Goal: Information Seeking & Learning: Learn about a topic

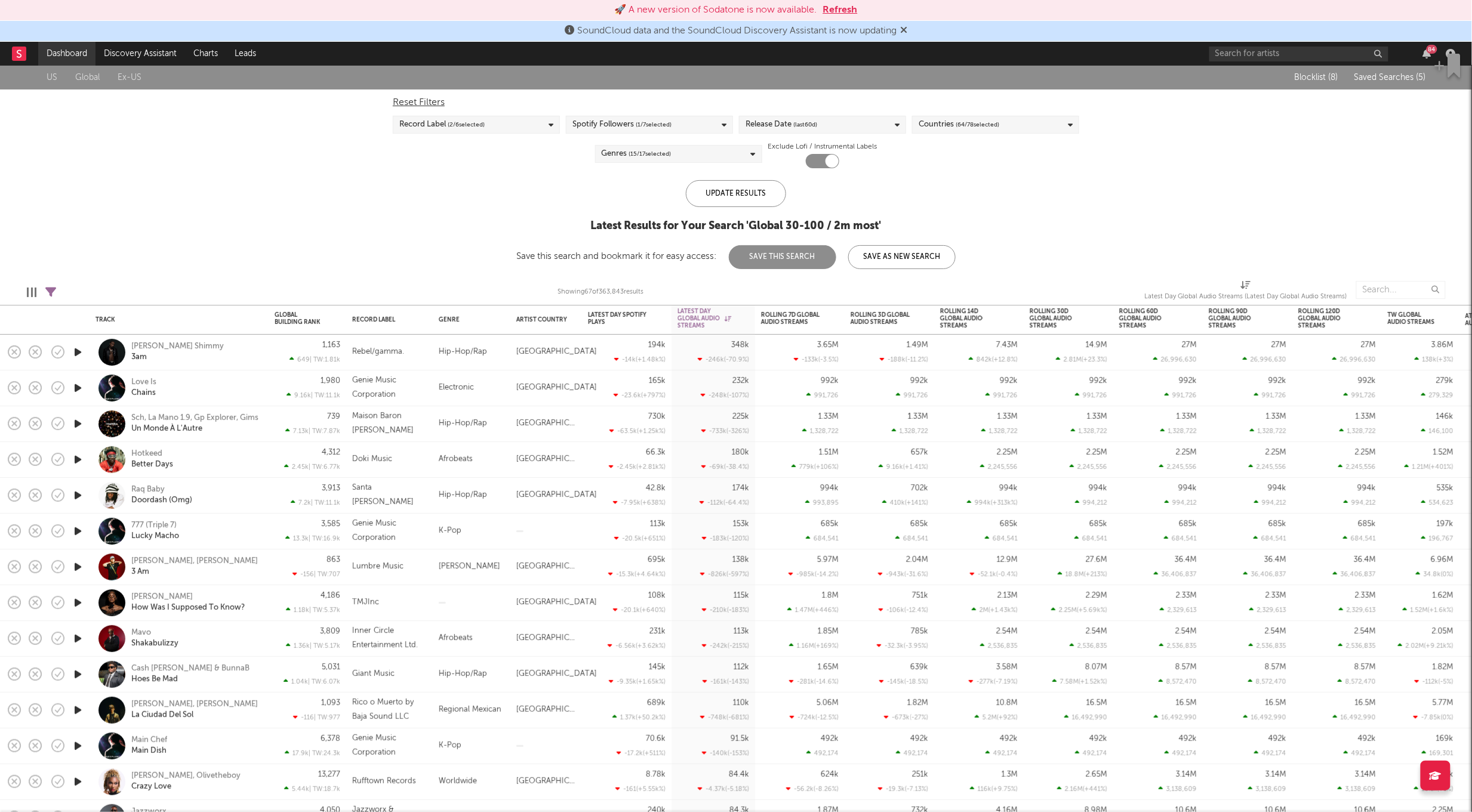
drag, startPoint x: 72, startPoint y: 55, endPoint x: 88, endPoint y: 65, distance: 18.9
click at [72, 54] on link "Dashboard" at bounding box center [67, 54] width 57 height 24
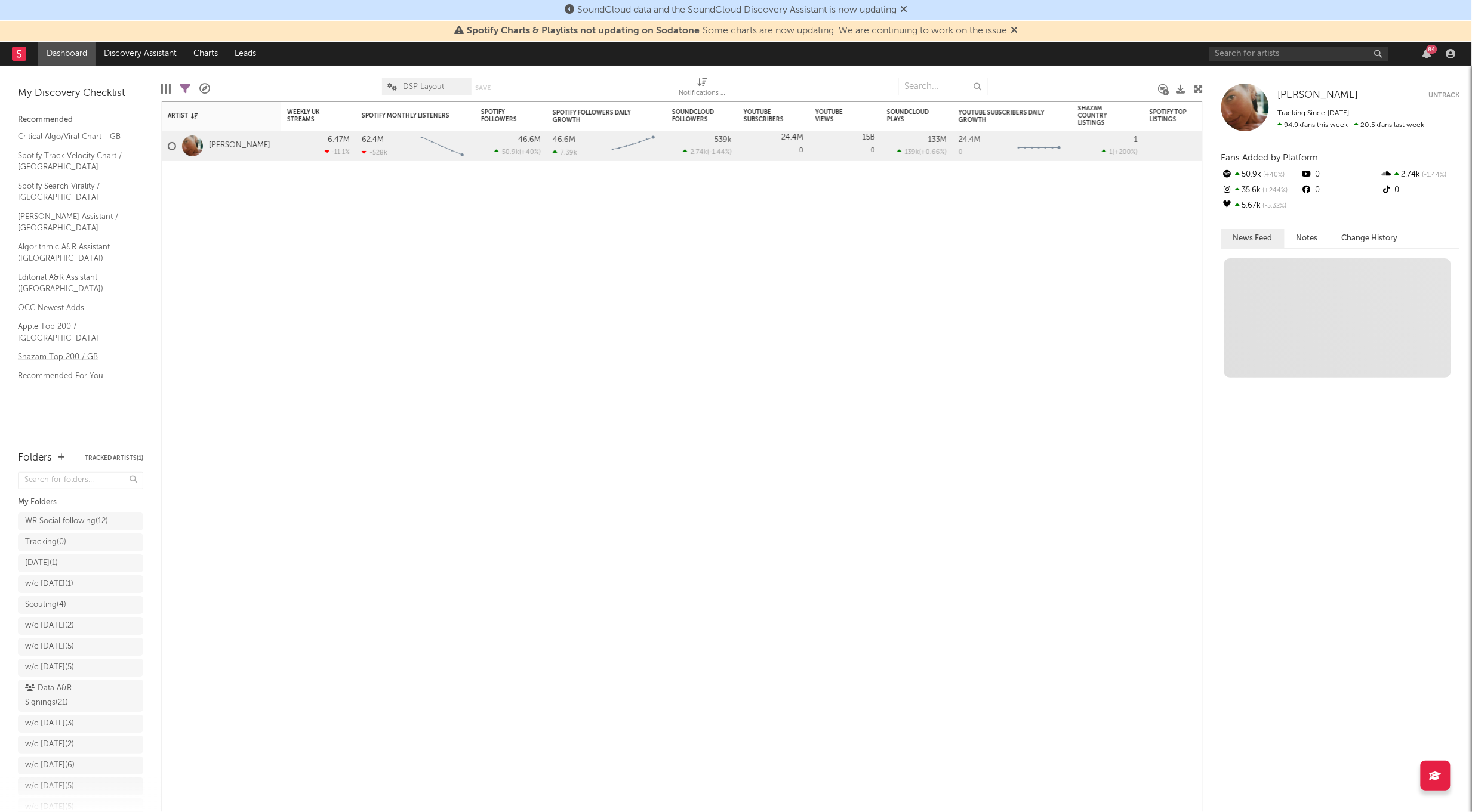
click at [59, 350] on link "Shazam Top 200 / GB" at bounding box center [75, 357] width 113 height 13
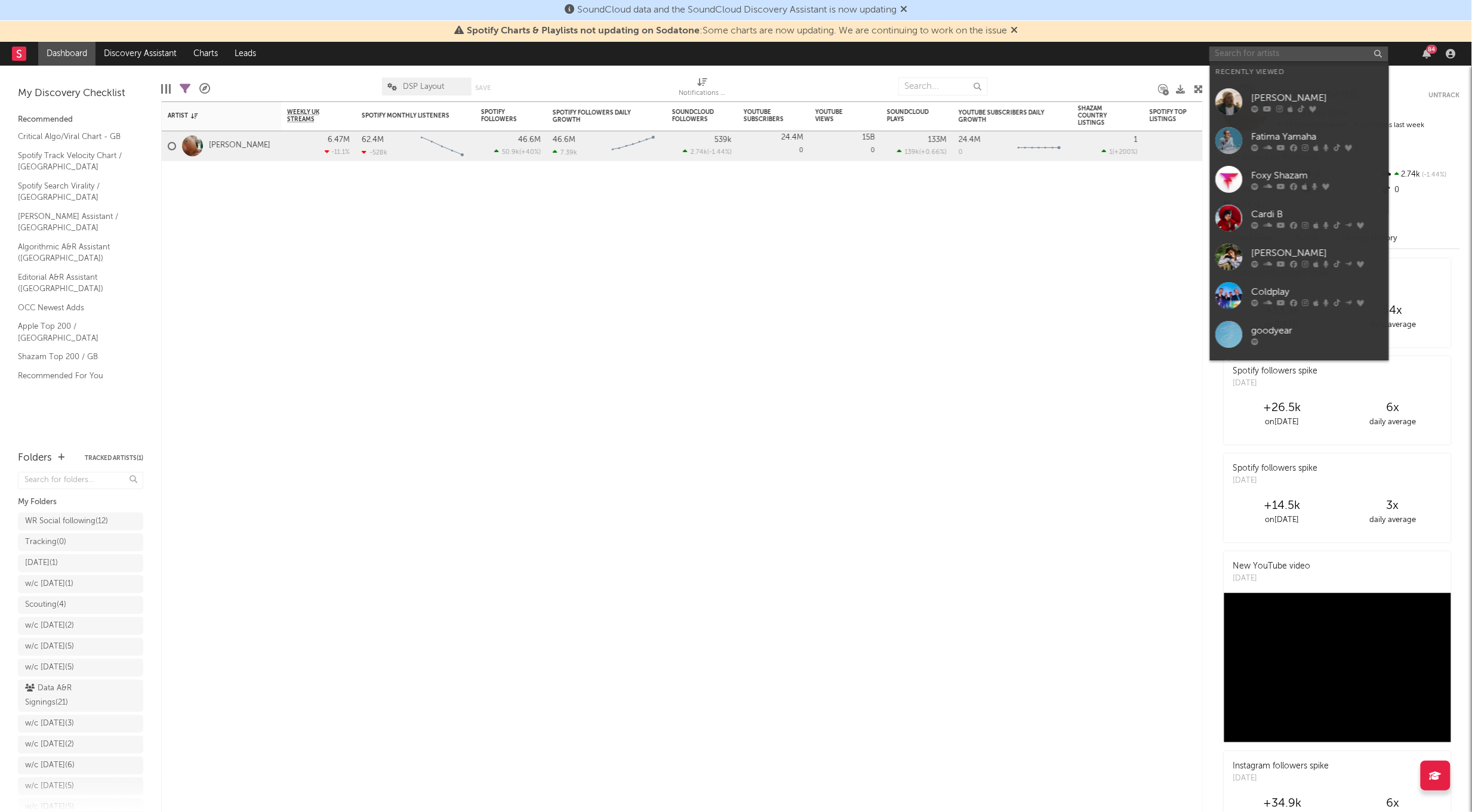
click at [1282, 55] on input "text" at bounding box center [1299, 54] width 179 height 15
paste input "https://soundcloud.com/faster_horses/faster-horses-wish-u-were-mine-3"
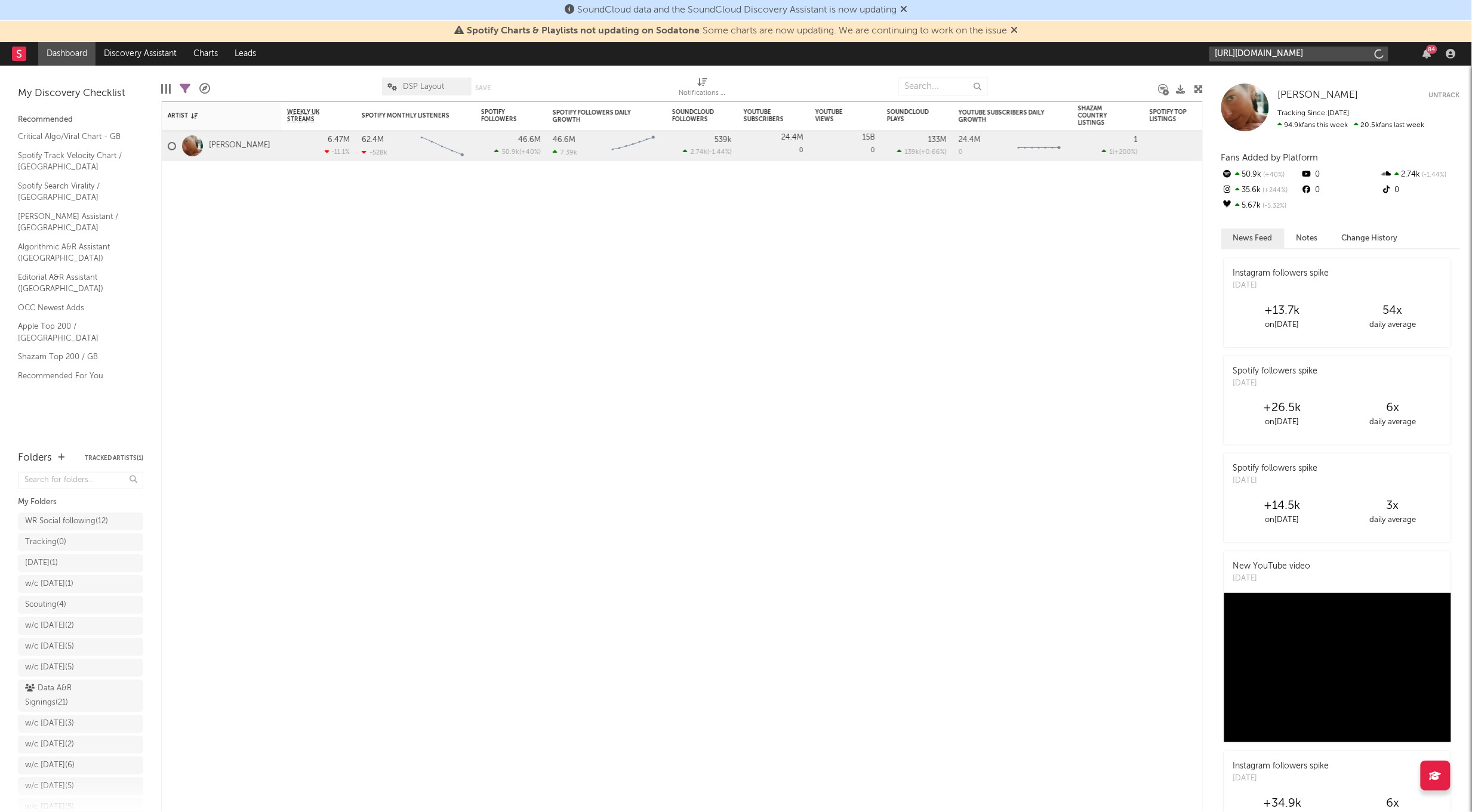
scroll to position [0, 132]
type input "https://soundcloud.com/faster_horses/faster-horses-wish-u-were-mine-3"
click at [1269, 78] on div "Faster Horses" at bounding box center [1317, 81] width 131 height 14
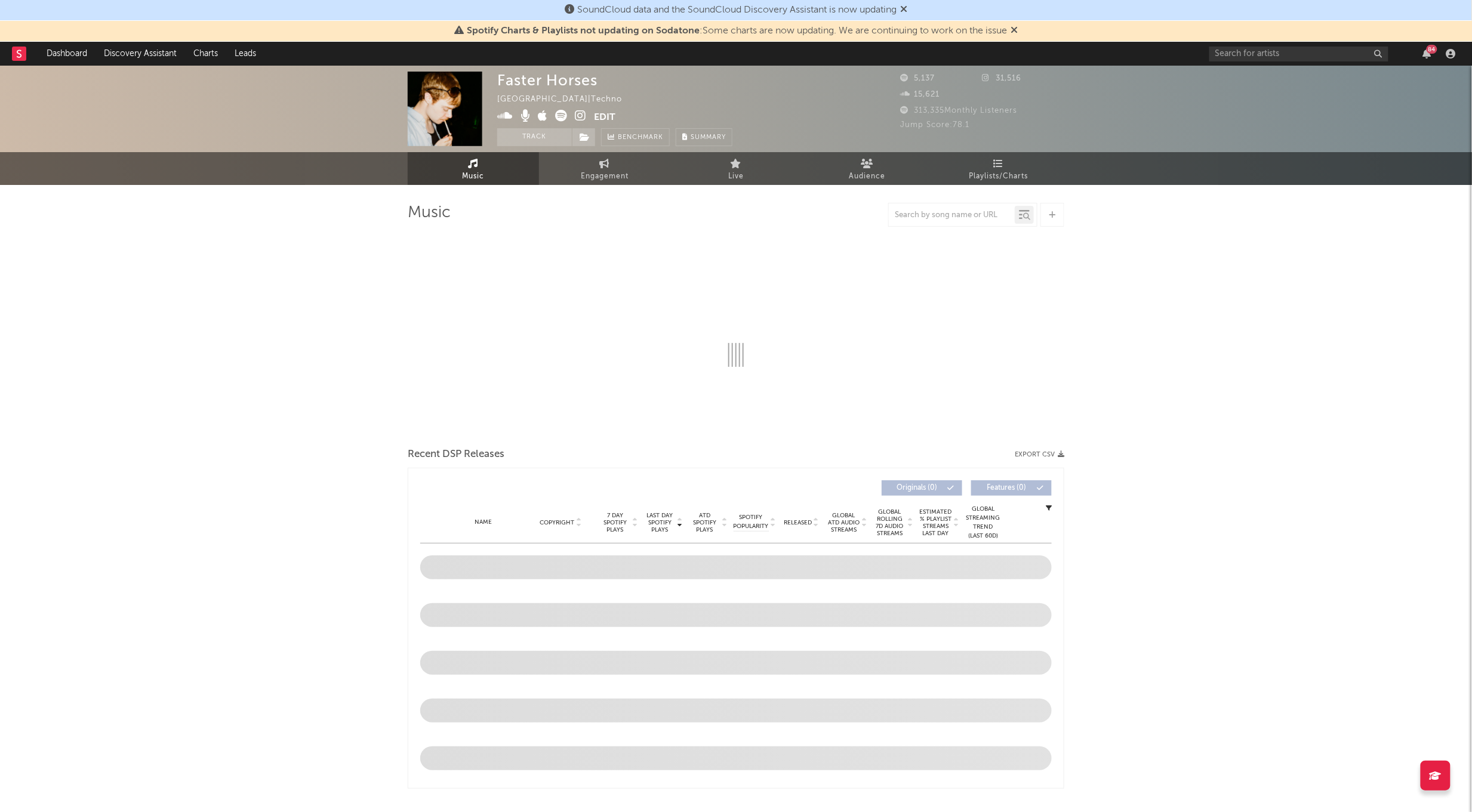
select select "6m"
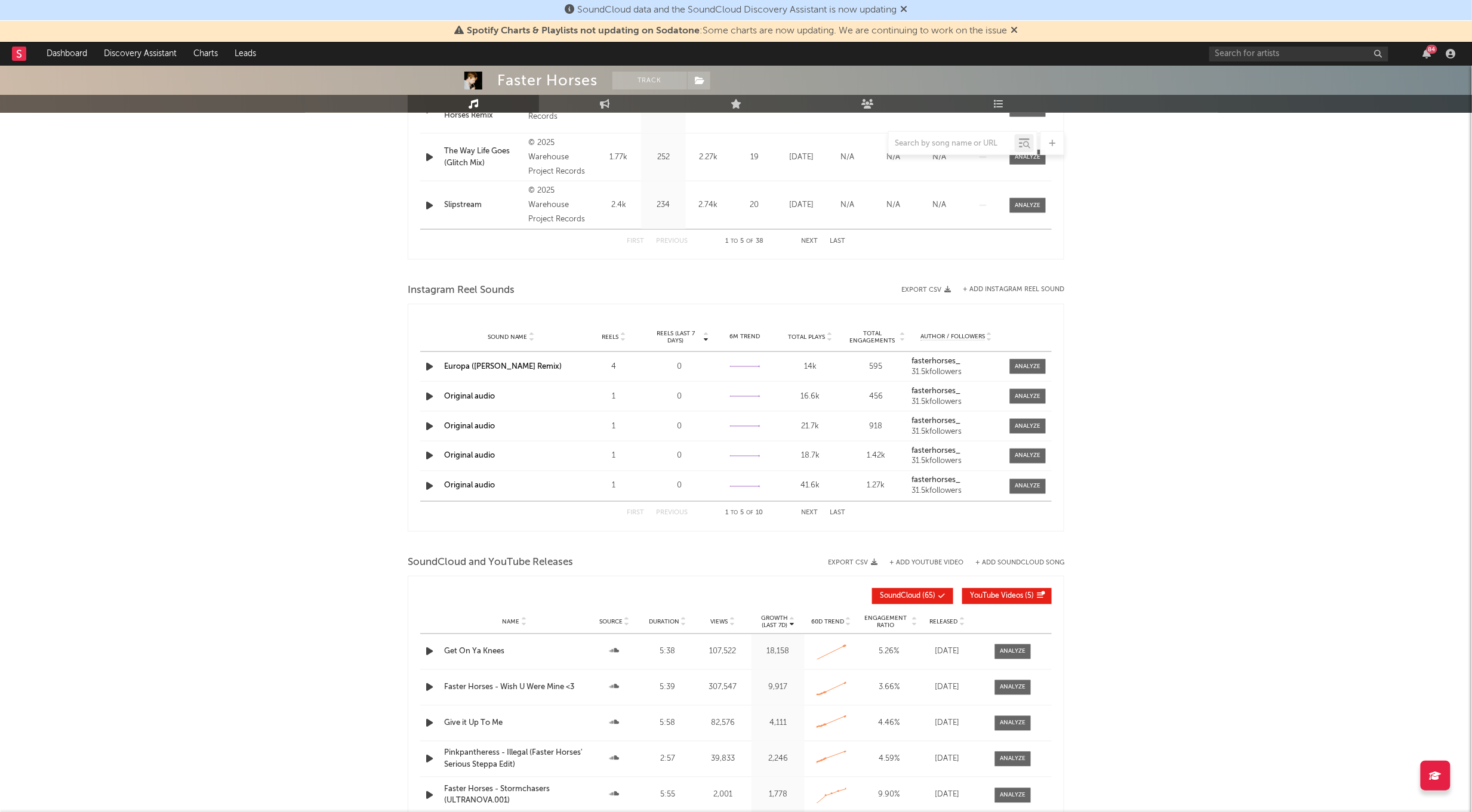
scroll to position [702, 0]
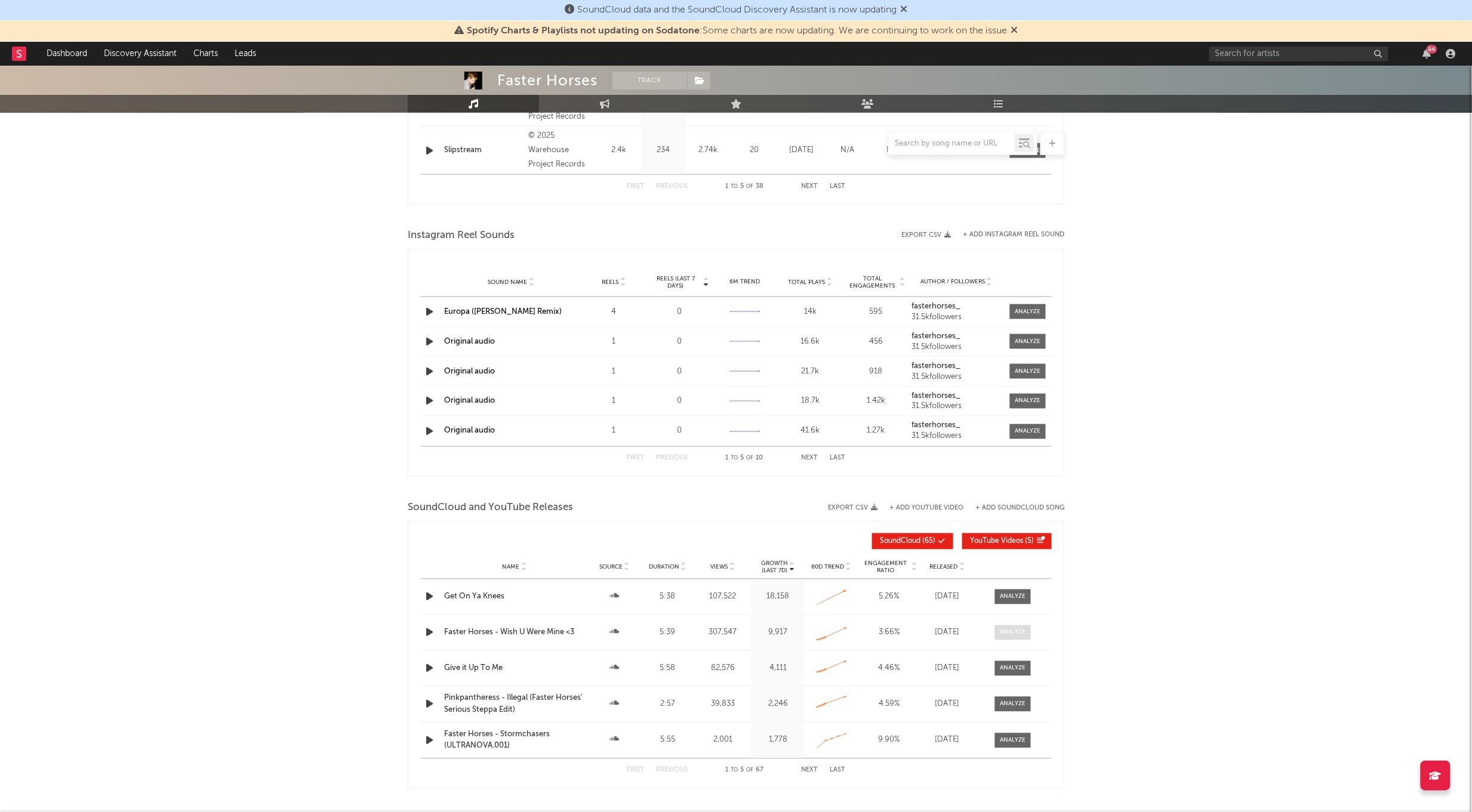
click at [1004, 633] on div at bounding box center [1013, 633] width 26 height 9
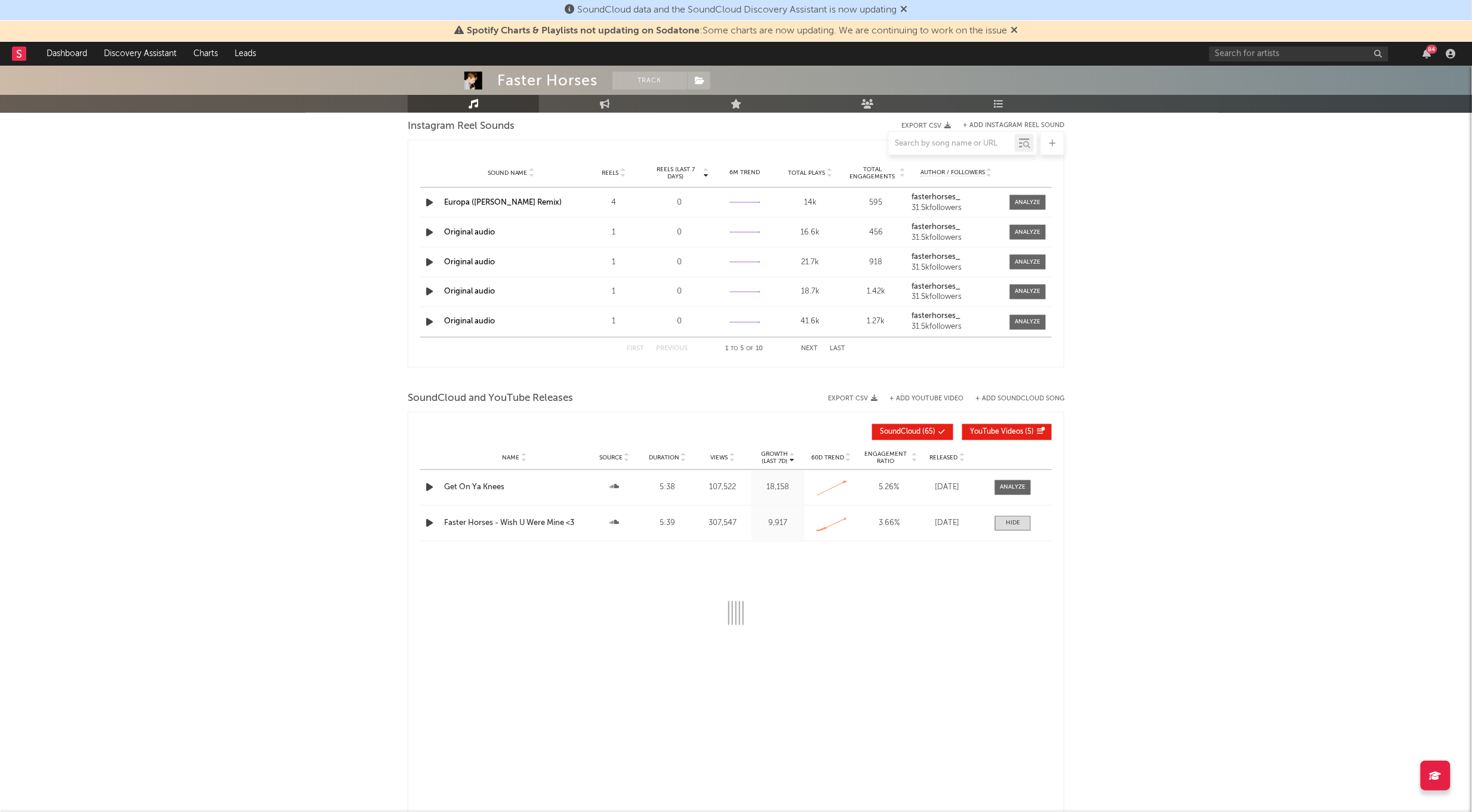
select select "6m"
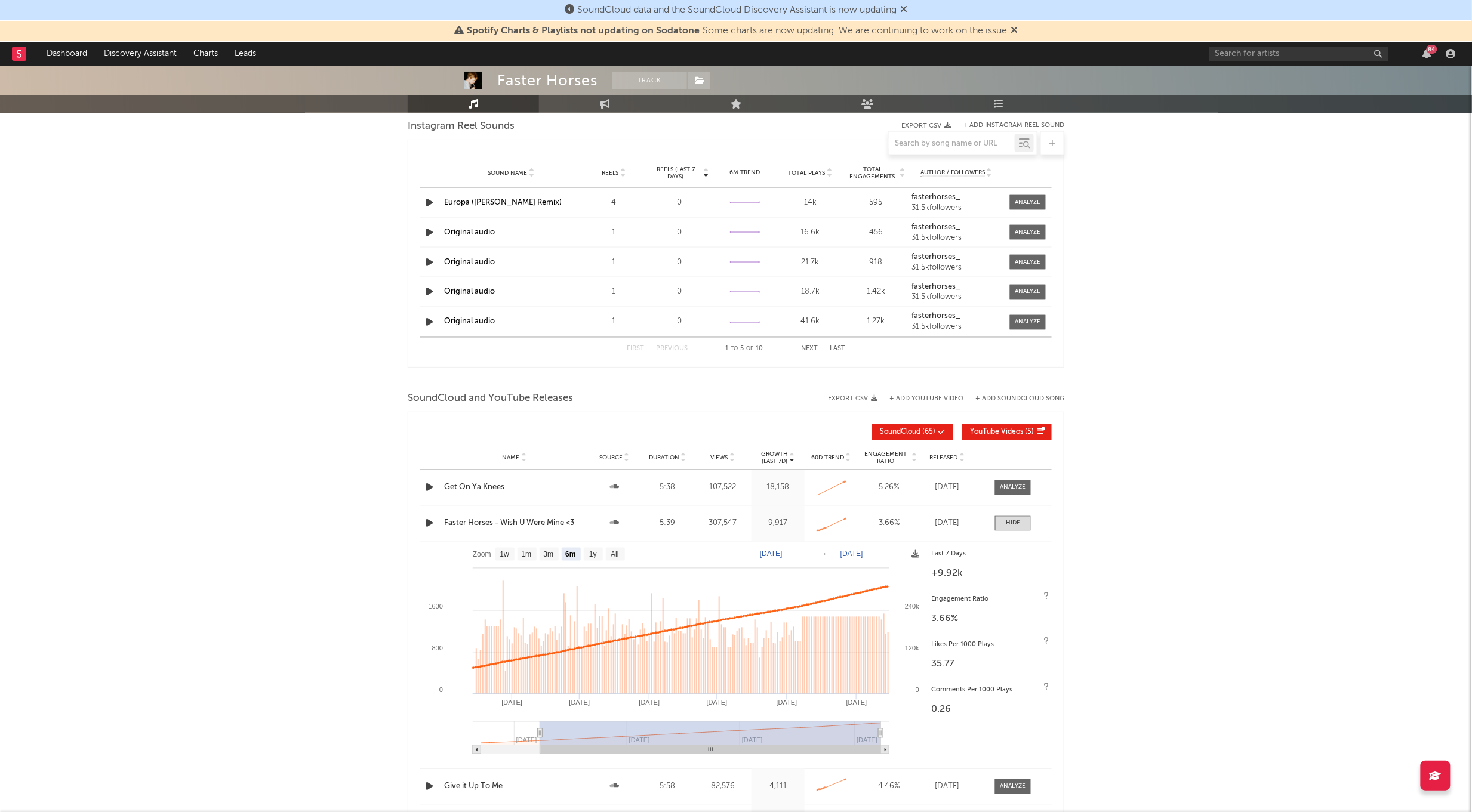
scroll to position [913, 0]
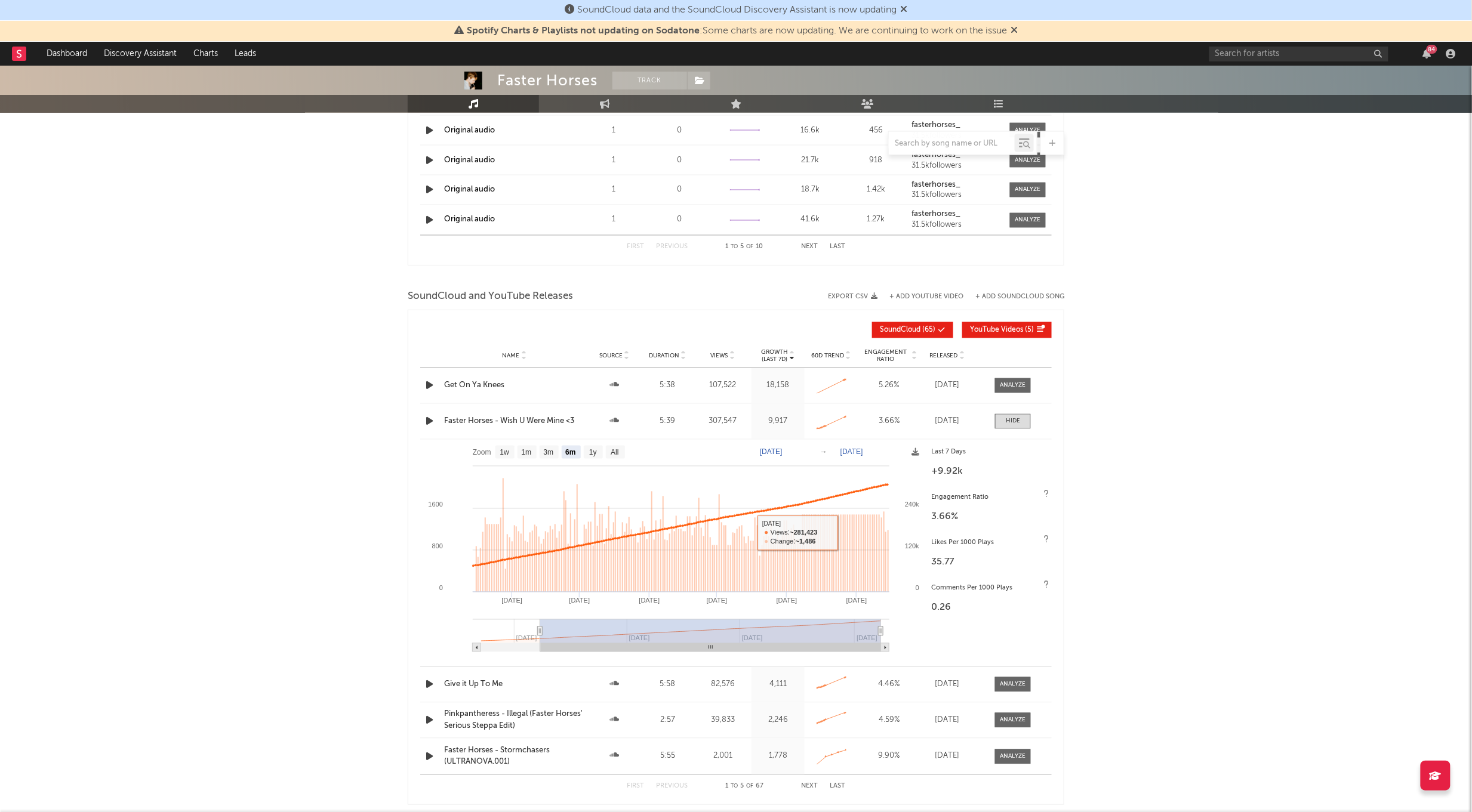
drag, startPoint x: 1002, startPoint y: 420, endPoint x: 820, endPoint y: 309, distance: 213.2
click at [1001, 420] on span at bounding box center [1013, 421] width 36 height 15
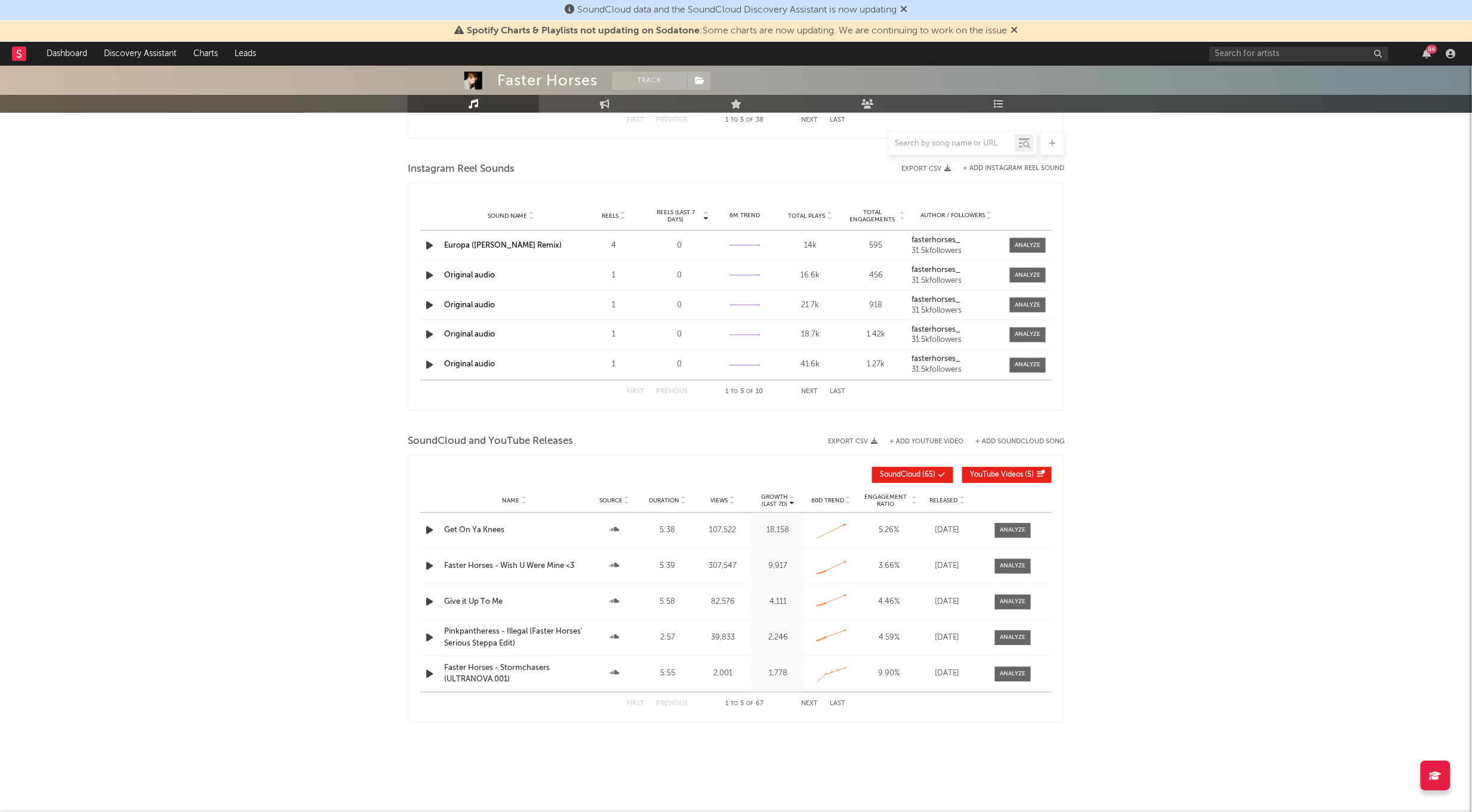
scroll to position [768, 0]
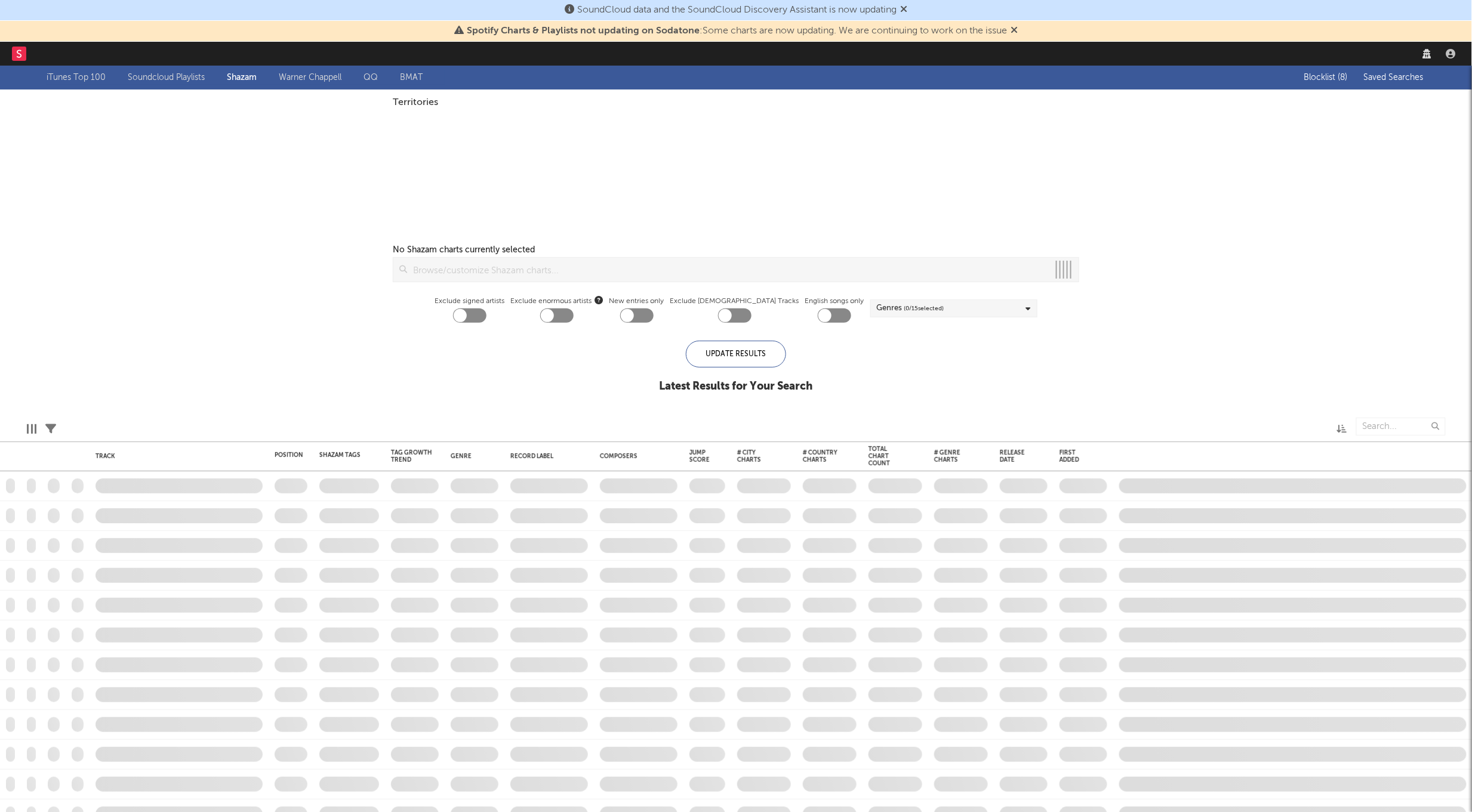
checkbox input "true"
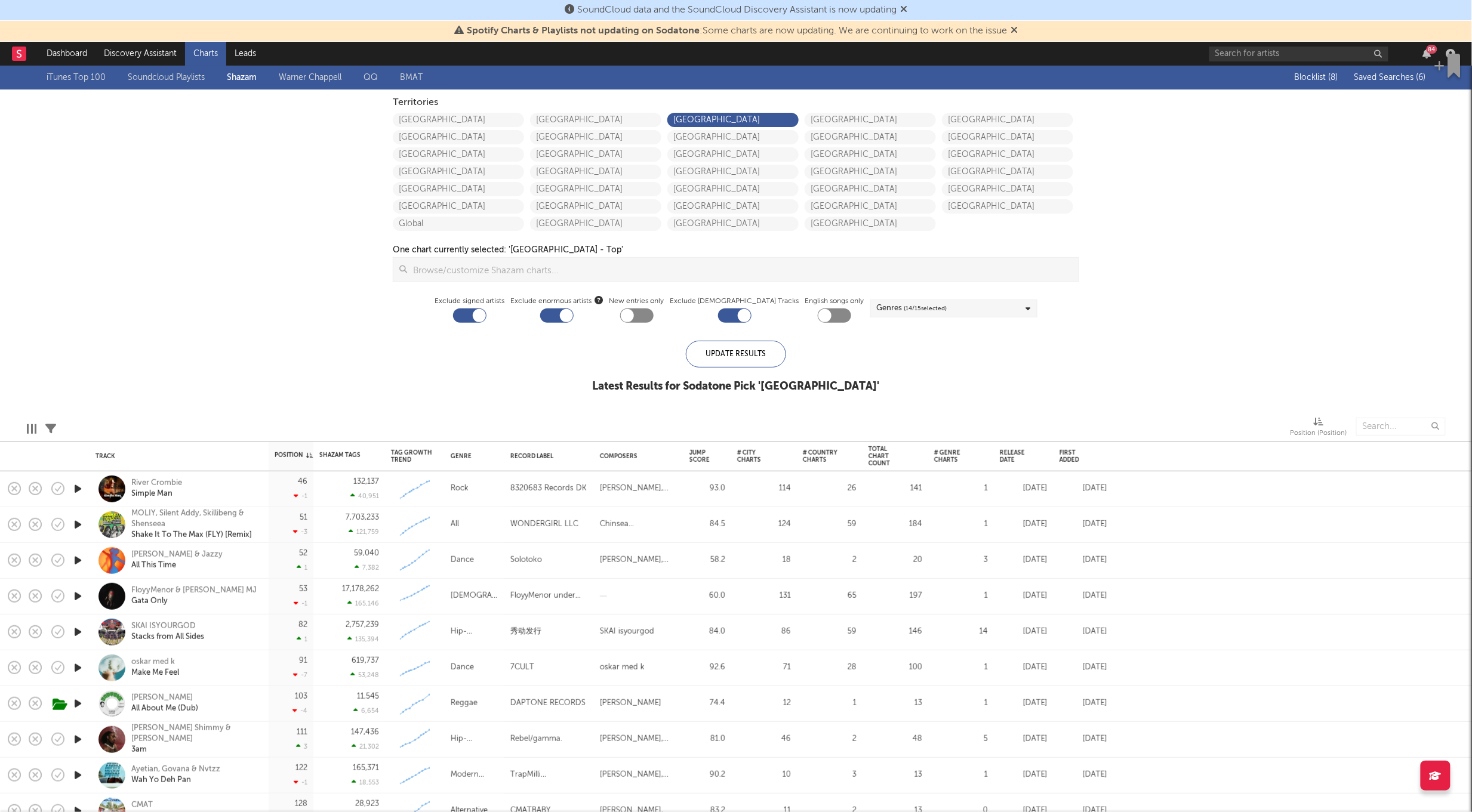
click at [1404, 73] on span "Saved Searches ( 6 )" at bounding box center [1390, 77] width 72 height 8
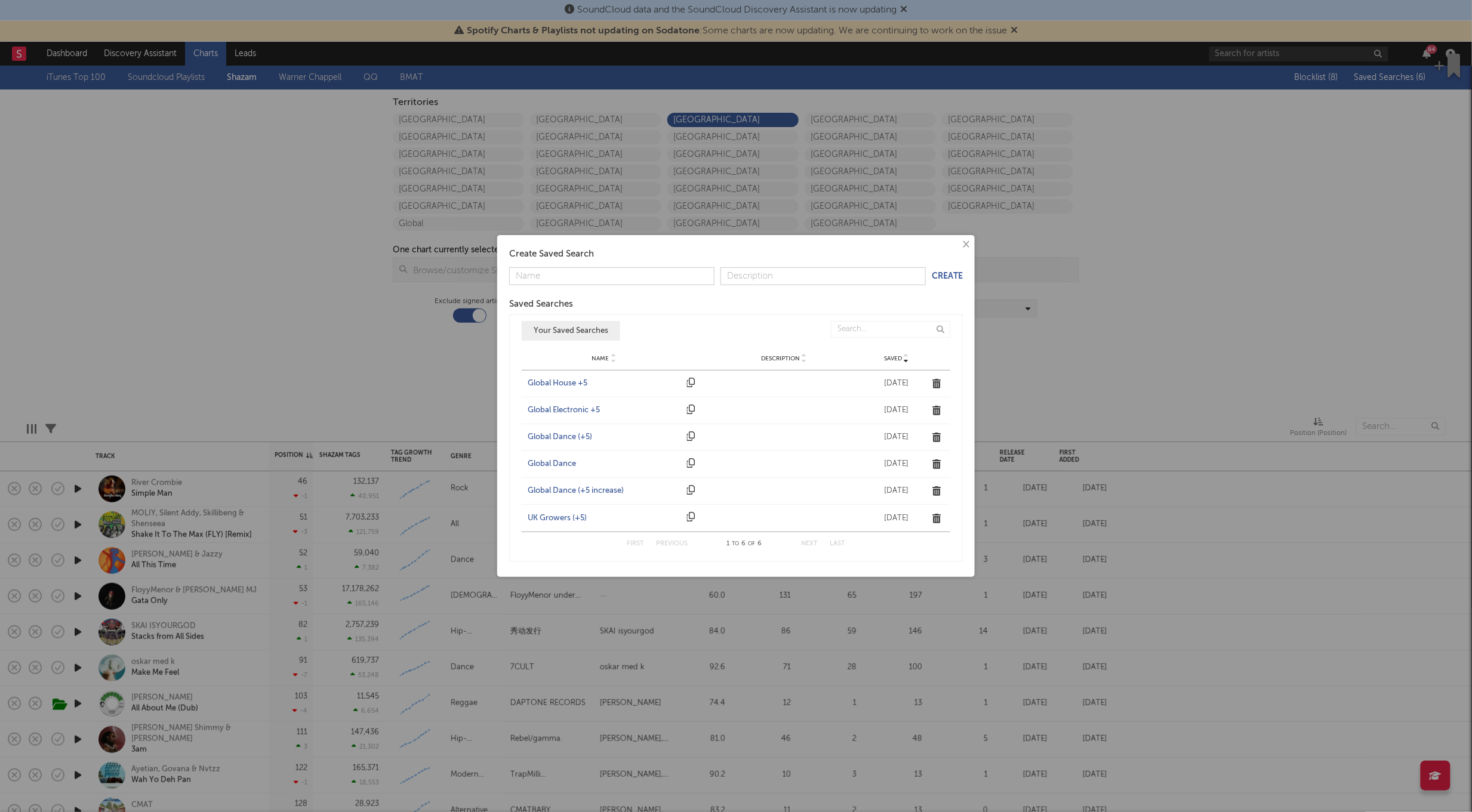
click at [556, 520] on div "UK Growers (+5)" at bounding box center [604, 518] width 153 height 12
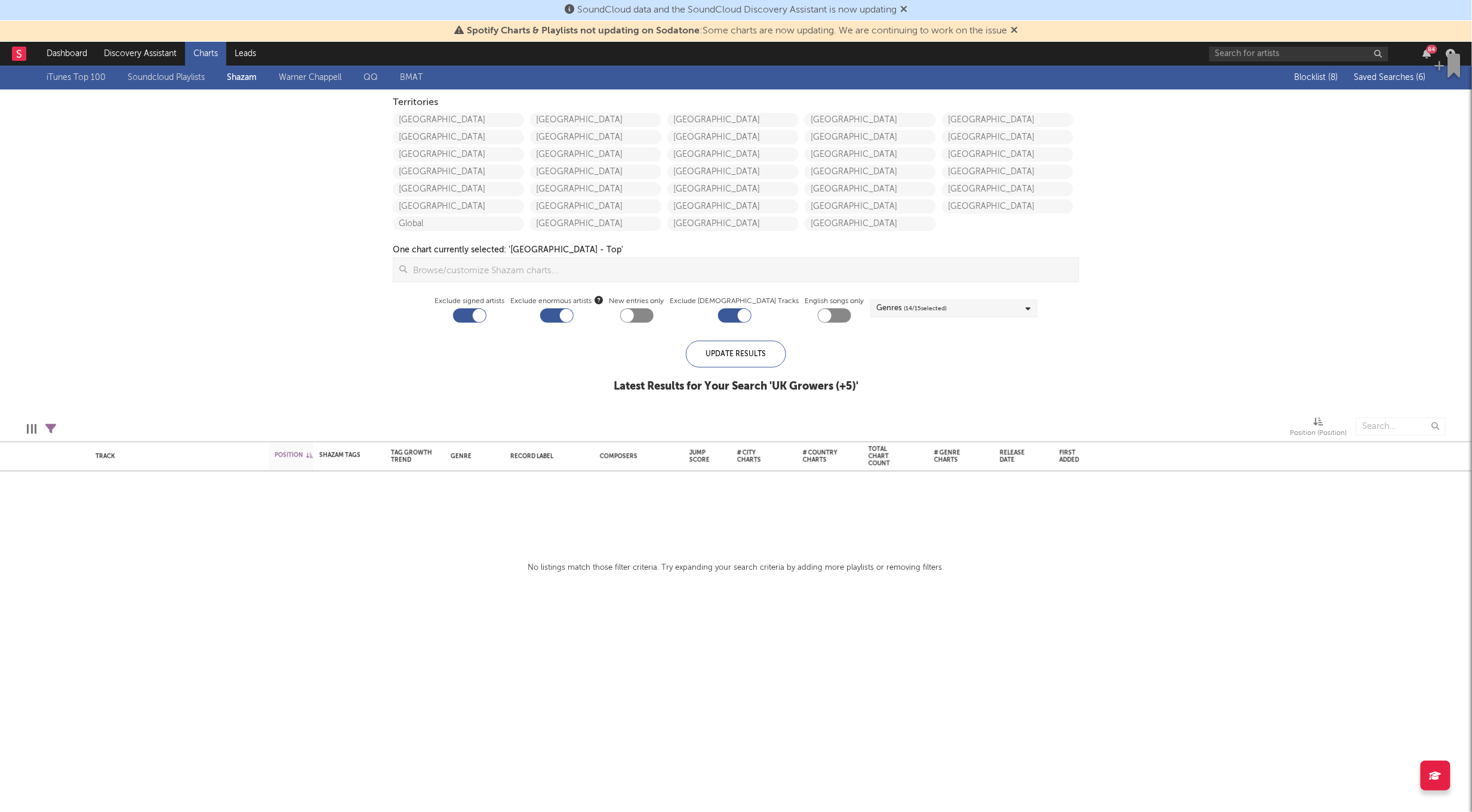
click at [1387, 75] on span "Saved Searches ( 6 )" at bounding box center [1390, 77] width 72 height 8
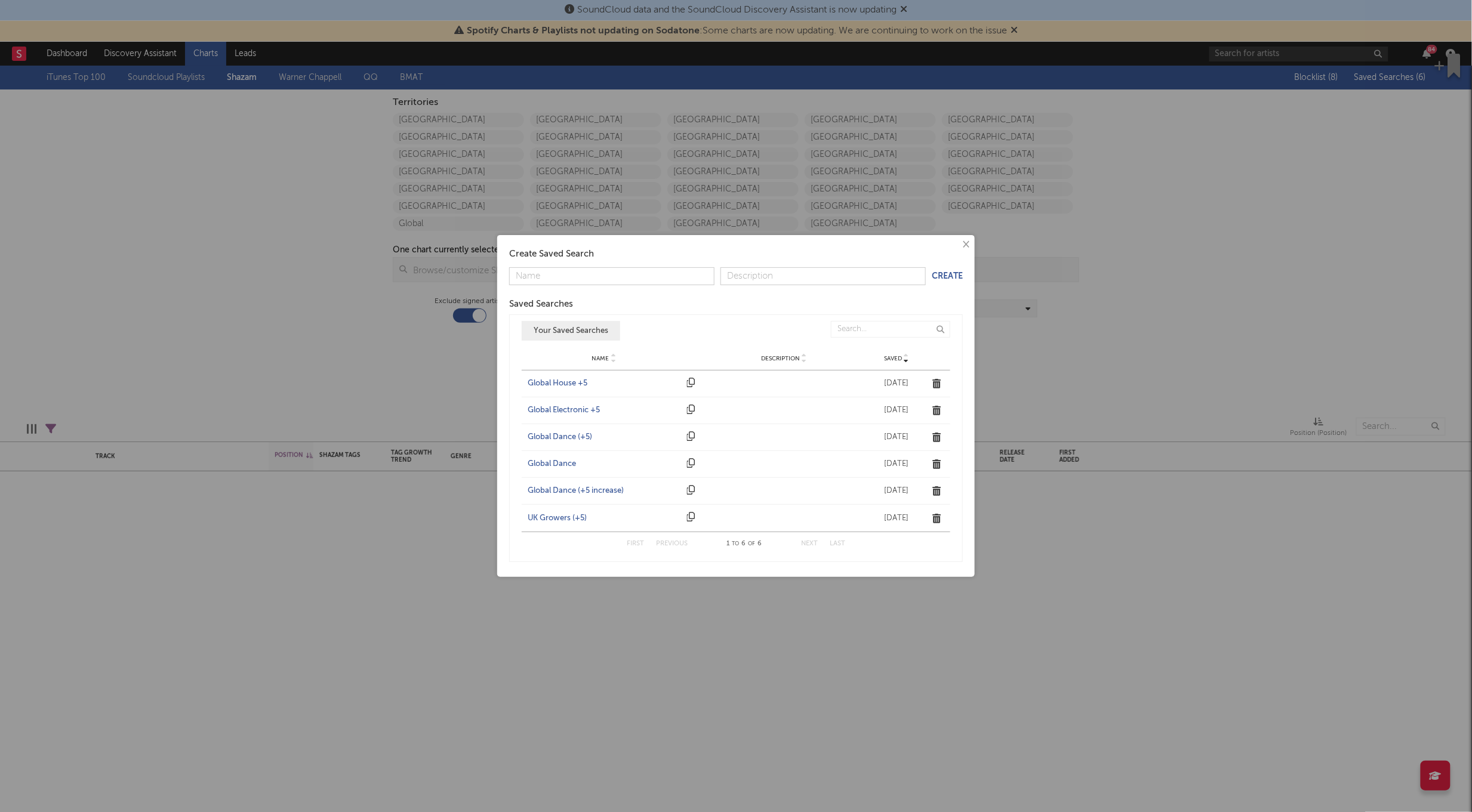
click at [558, 461] on div "Global Dance" at bounding box center [604, 464] width 153 height 12
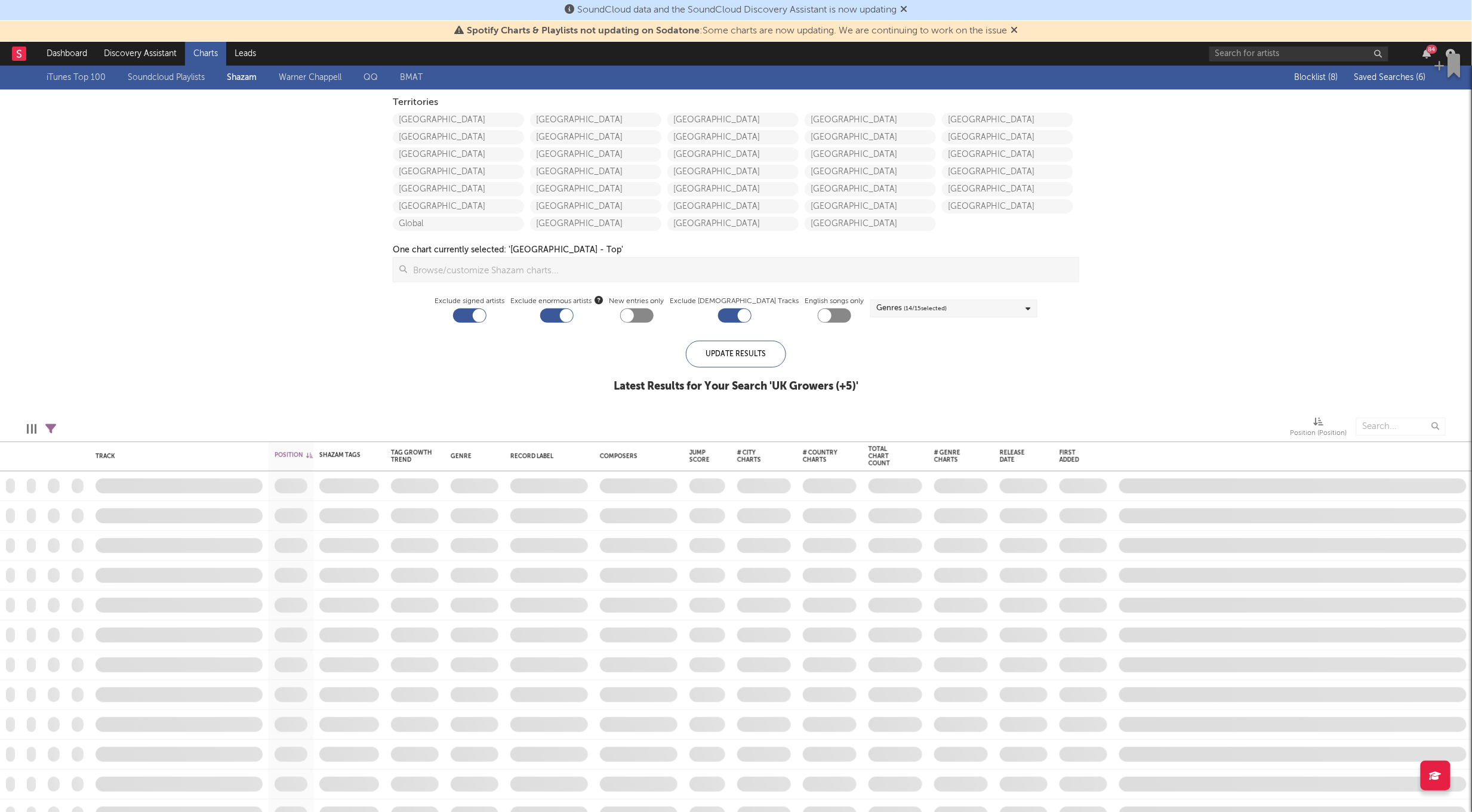
checkbox input "true"
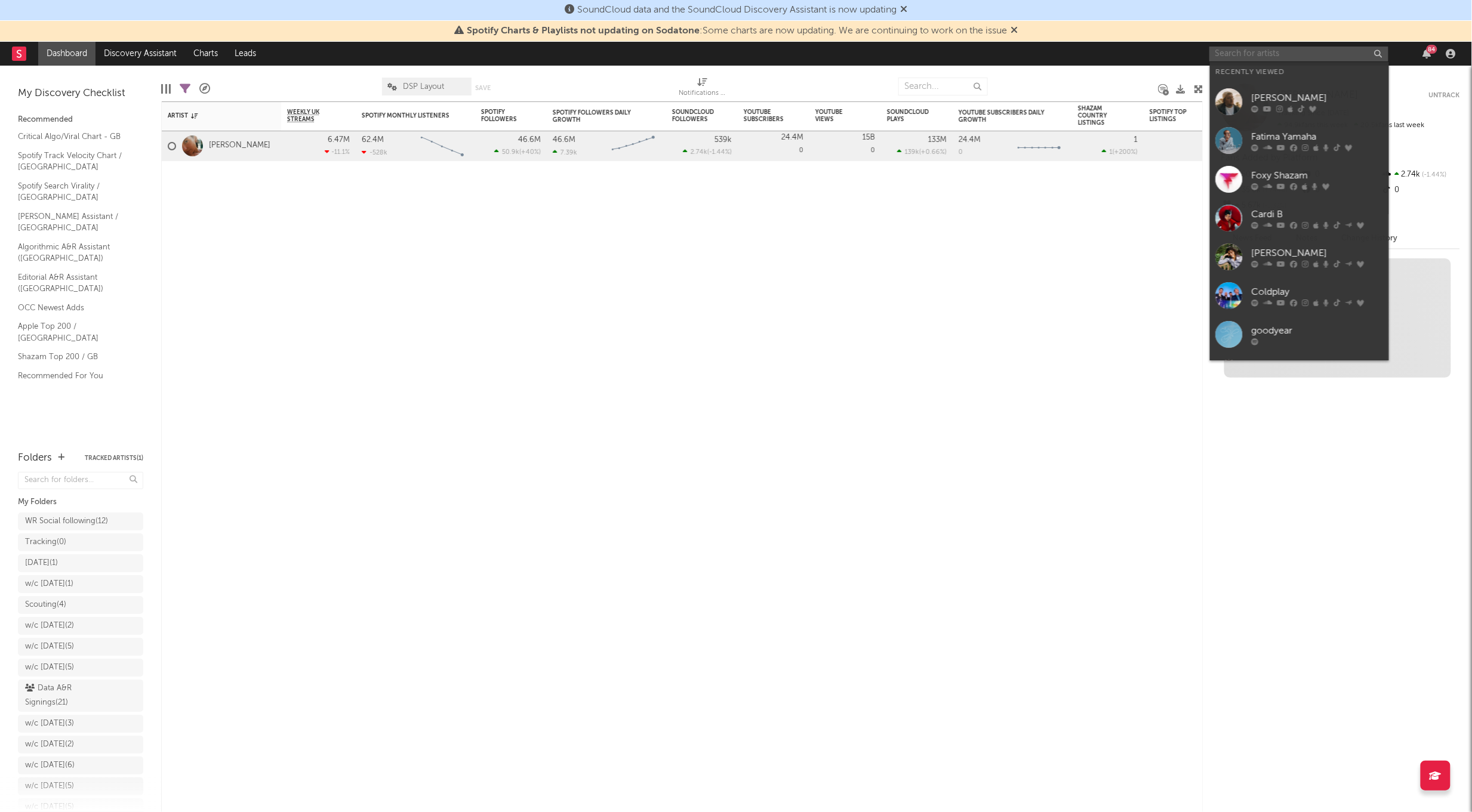
click at [1256, 47] on input "text" at bounding box center [1299, 54] width 179 height 15
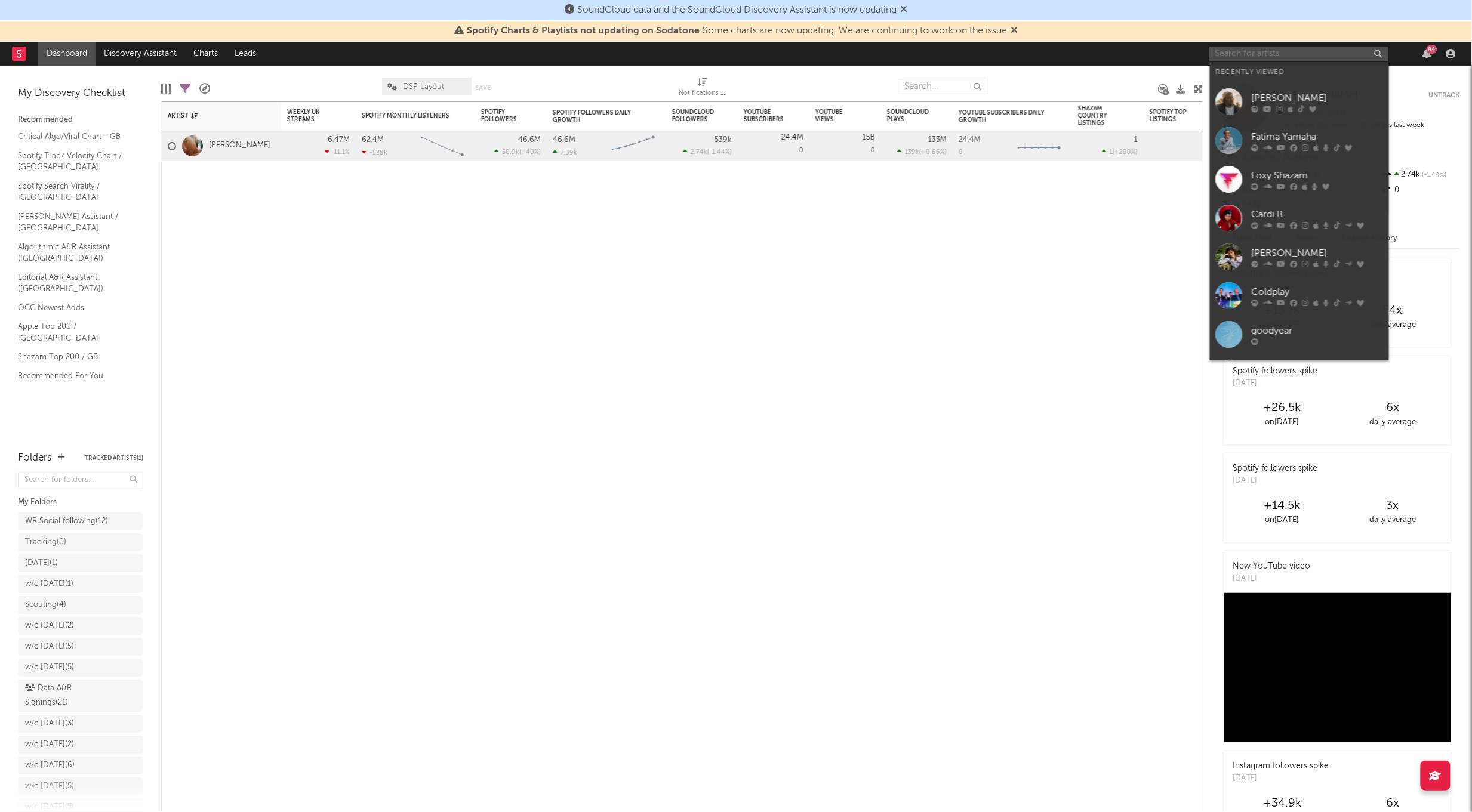
paste input "[URL][DOMAIN_NAME][PERSON_NAME][PERSON_NAME]"
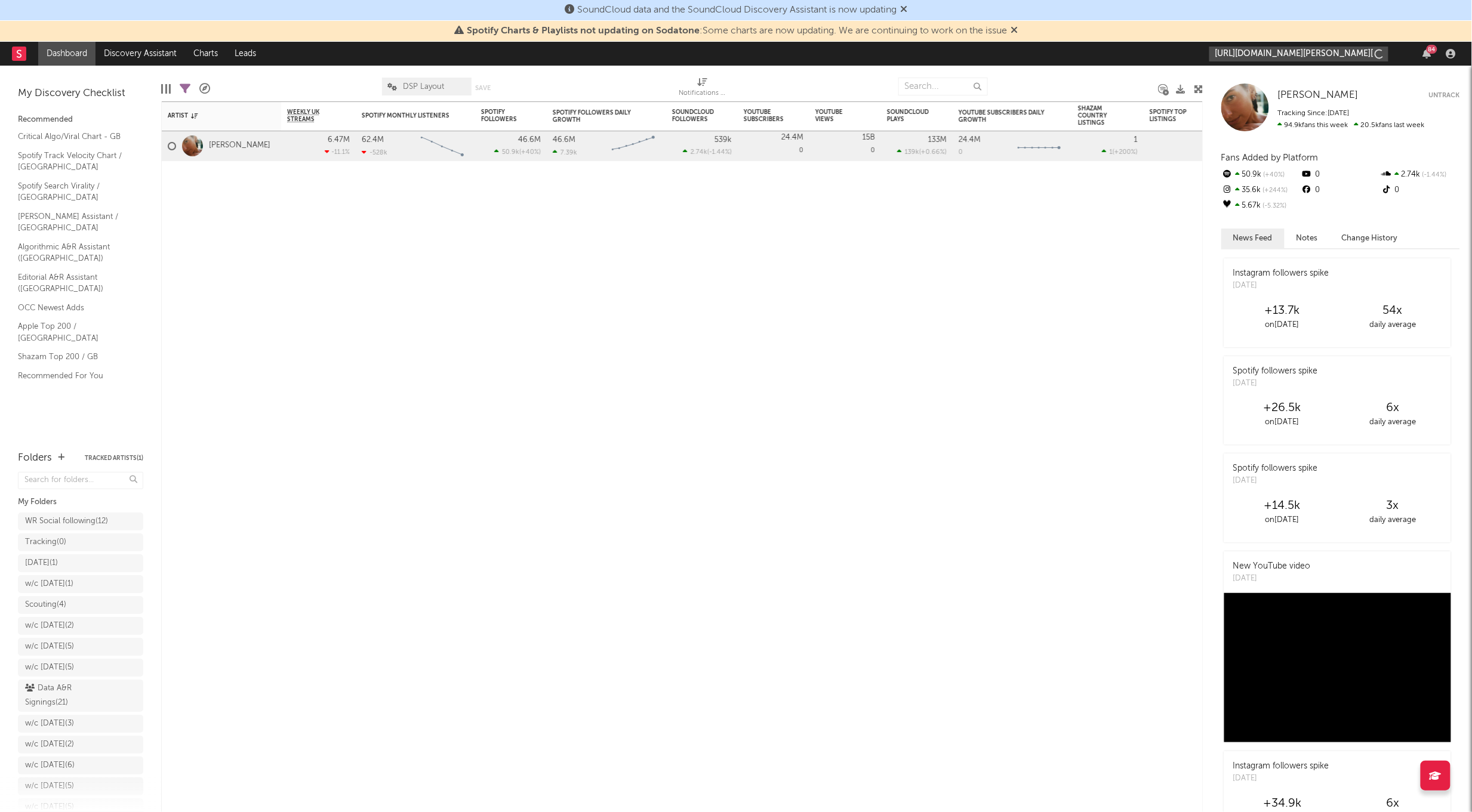
scroll to position [0, 159]
click at [1256, 55] on input "[URL][DOMAIN_NAME][PERSON_NAME][PERSON_NAME]" at bounding box center [1299, 54] width 179 height 15
click at [1256, 54] on input "[URL][DOMAIN_NAME][PERSON_NAME][PERSON_NAME]" at bounding box center [1299, 54] width 179 height 15
click at [1248, 52] on input "[URL][DOMAIN_NAME][PERSON_NAME][PERSON_NAME]" at bounding box center [1299, 54] width 179 height 15
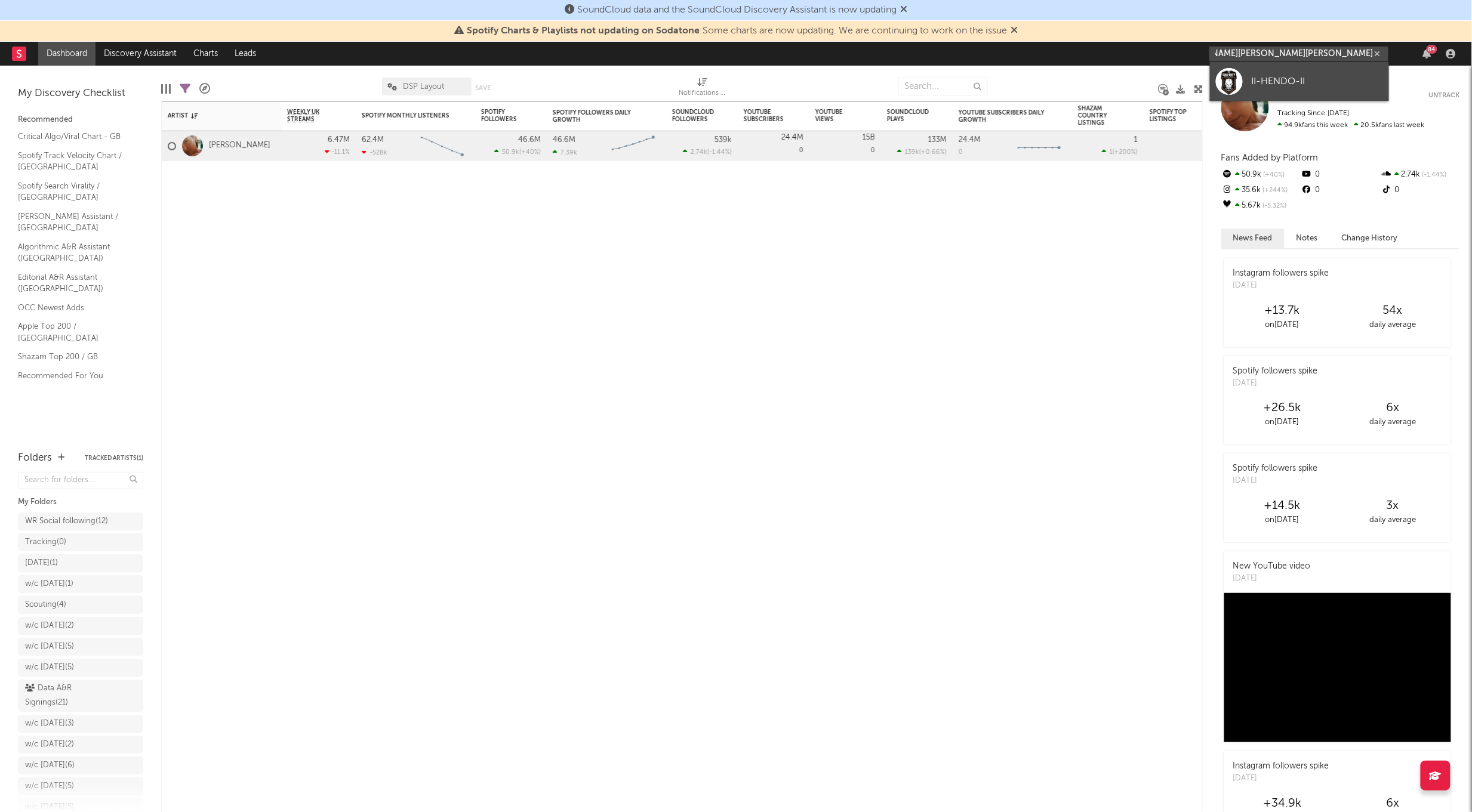
type input "[URL][DOMAIN_NAME][PERSON_NAME][PERSON_NAME]"
click at [1261, 75] on div "II-HENDO-II" at bounding box center [1317, 81] width 131 height 14
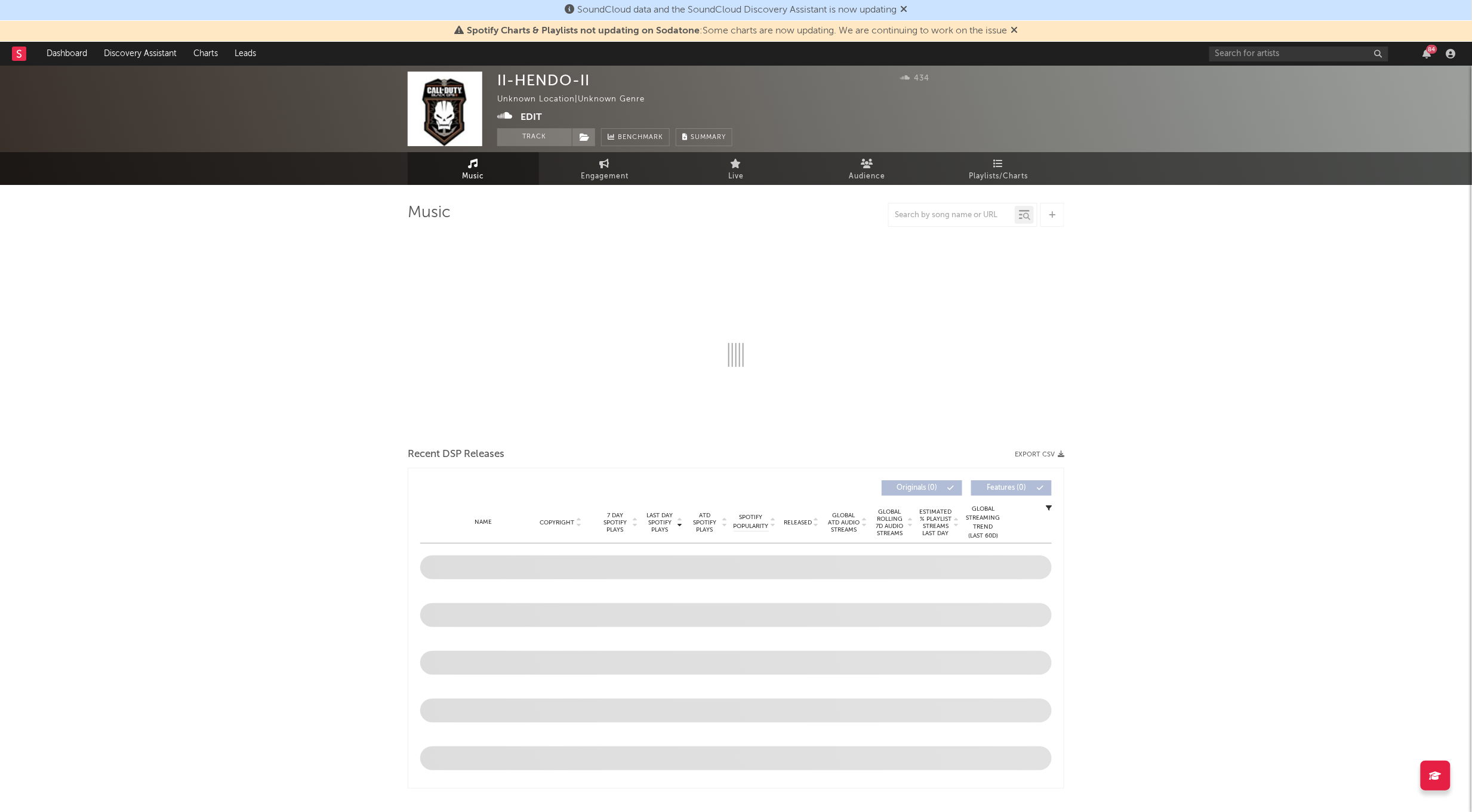
select select "1w"
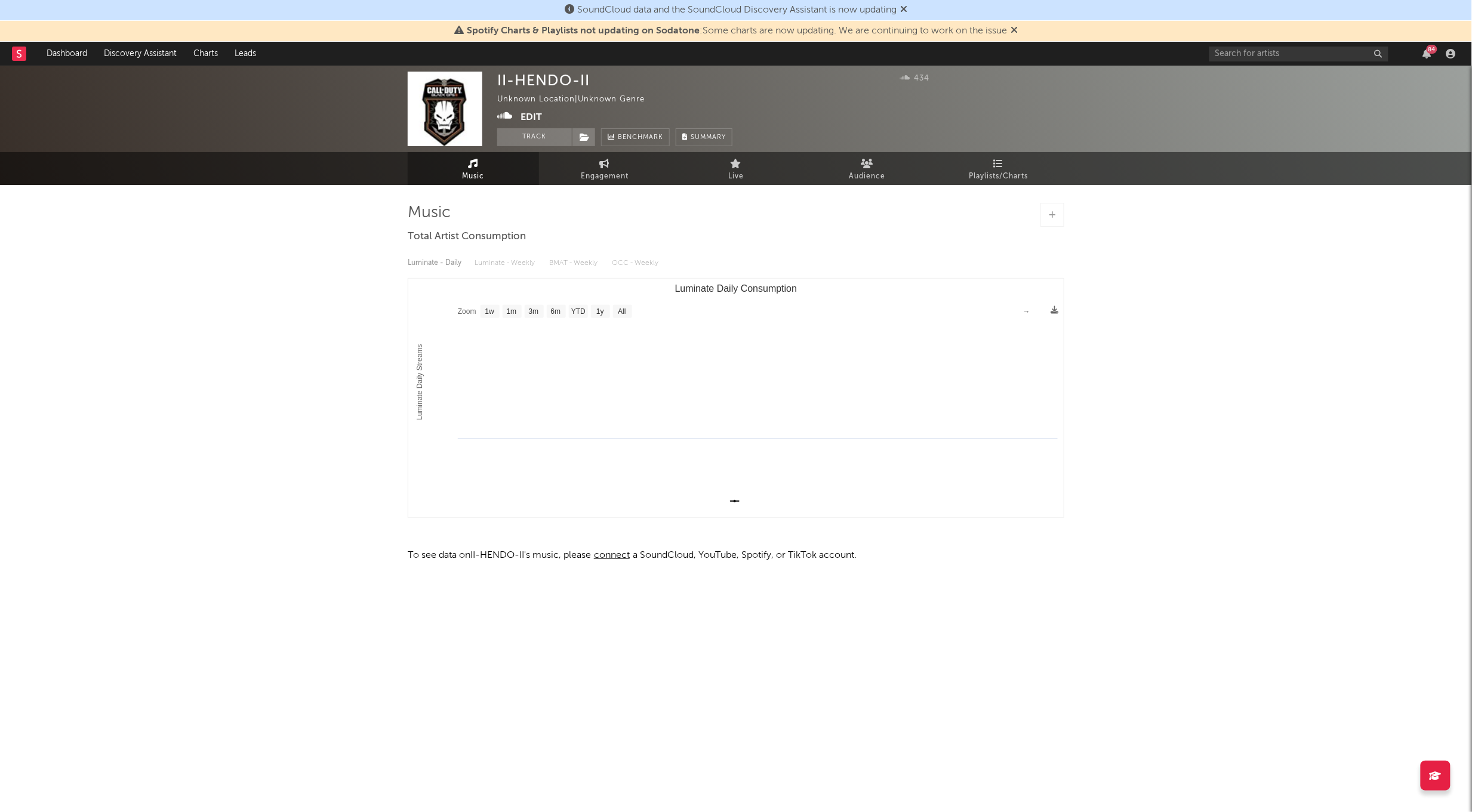
click at [1270, 44] on div "84" at bounding box center [1334, 54] width 251 height 24
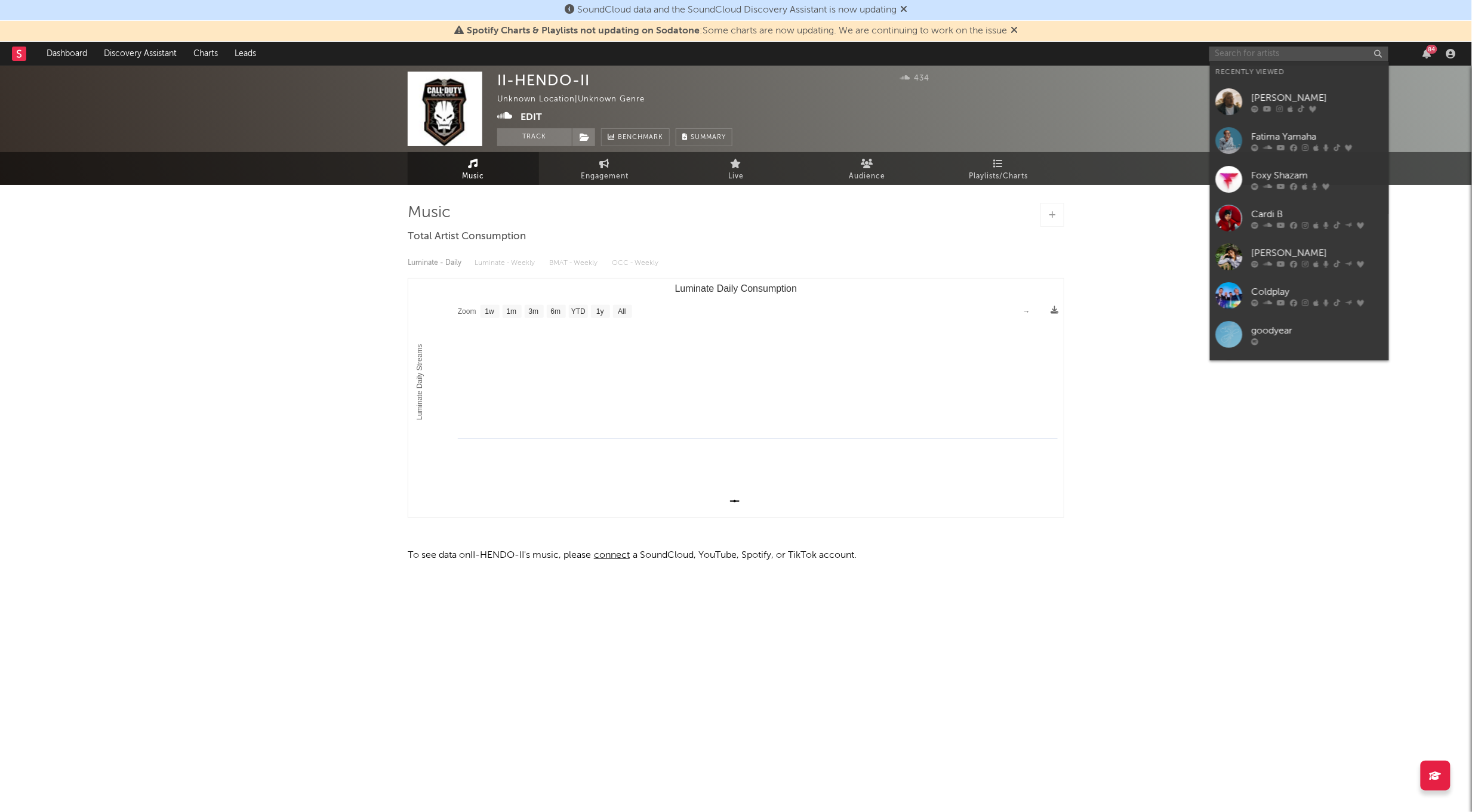
click at [1269, 47] on input "text" at bounding box center [1299, 54] width 179 height 15
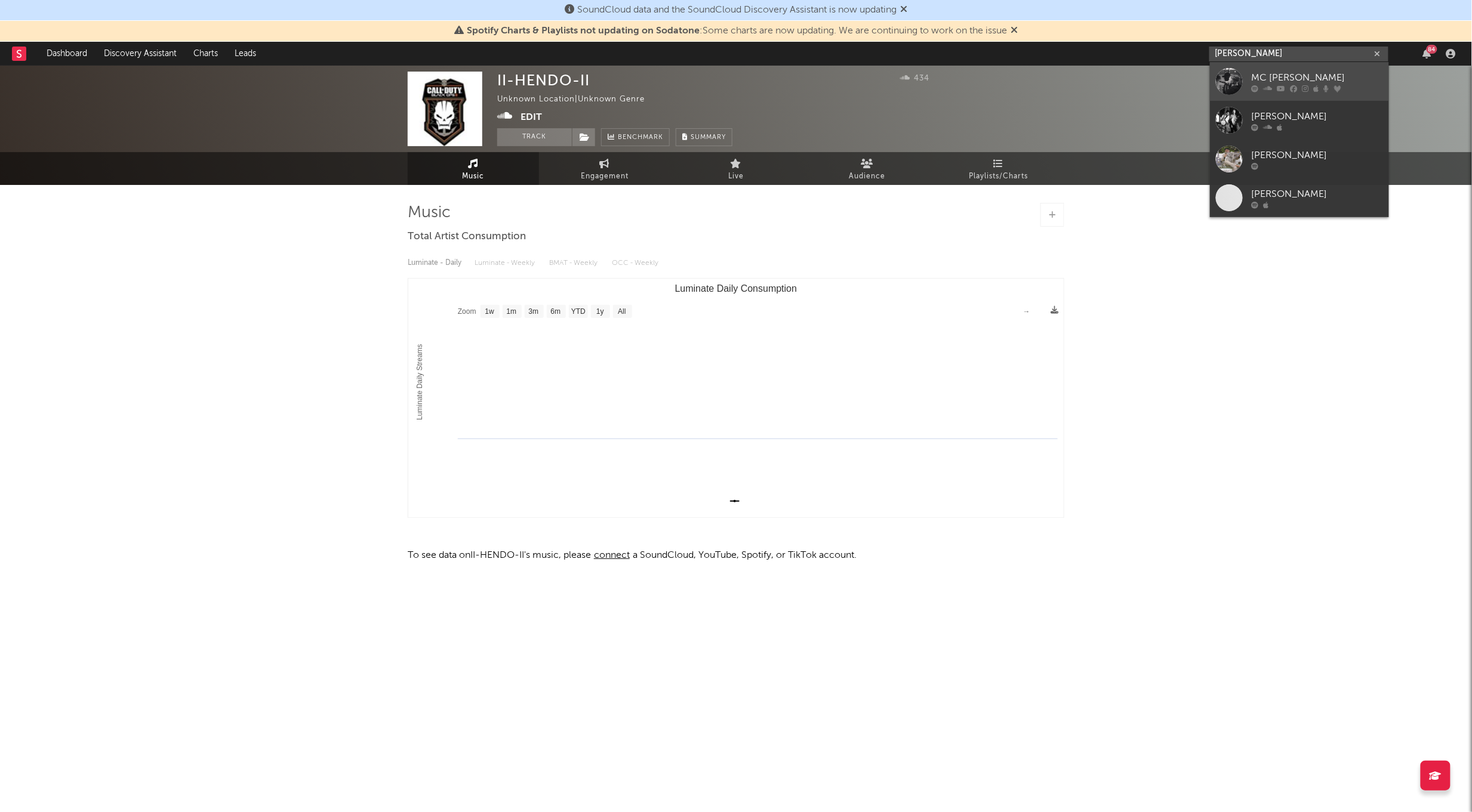
type input "[PERSON_NAME]"
click at [1280, 65] on link "MC [PERSON_NAME]" at bounding box center [1300, 82] width 179 height 39
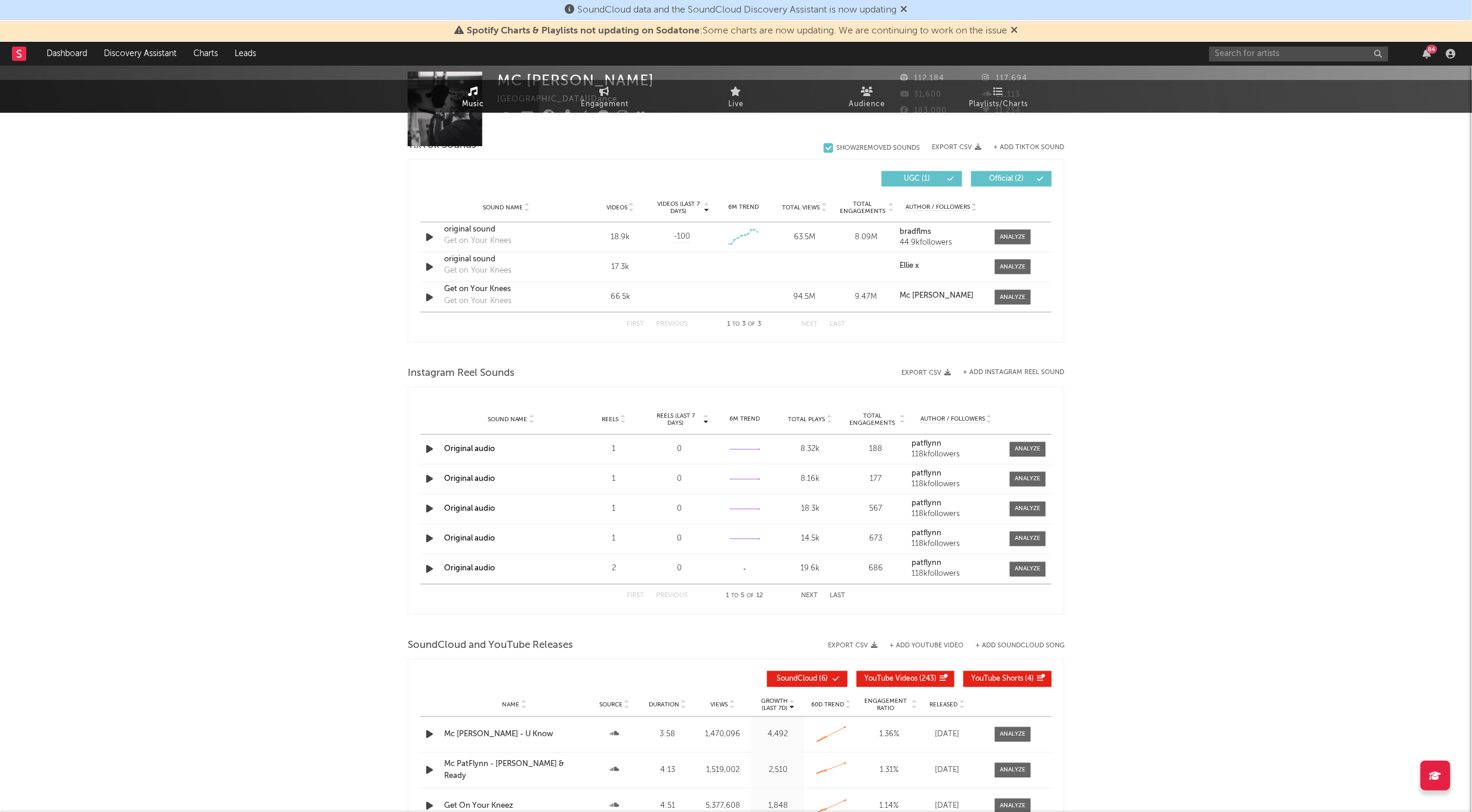
select select "6m"
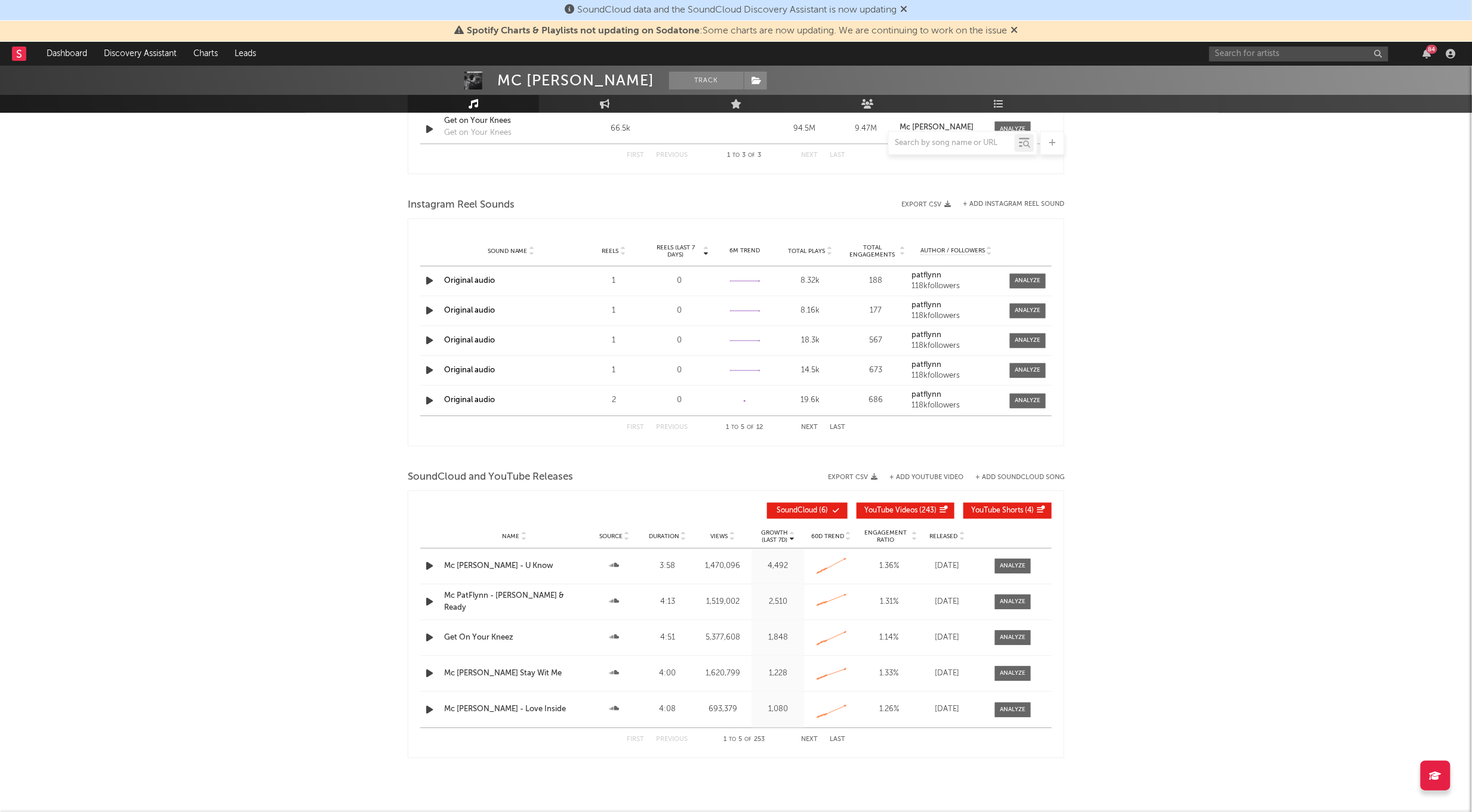
scroll to position [962, 0]
